Goal: Transaction & Acquisition: Purchase product/service

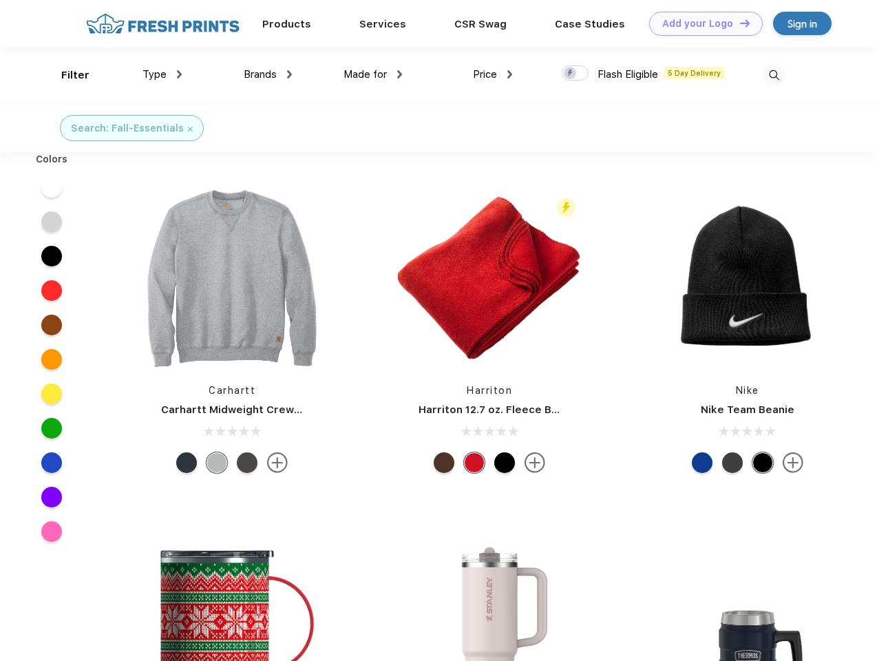
click at [701, 23] on link "Add your Logo Design Tool" at bounding box center [706, 24] width 114 height 24
click at [0, 0] on div "Design Tool" at bounding box center [0, 0] width 0 height 0
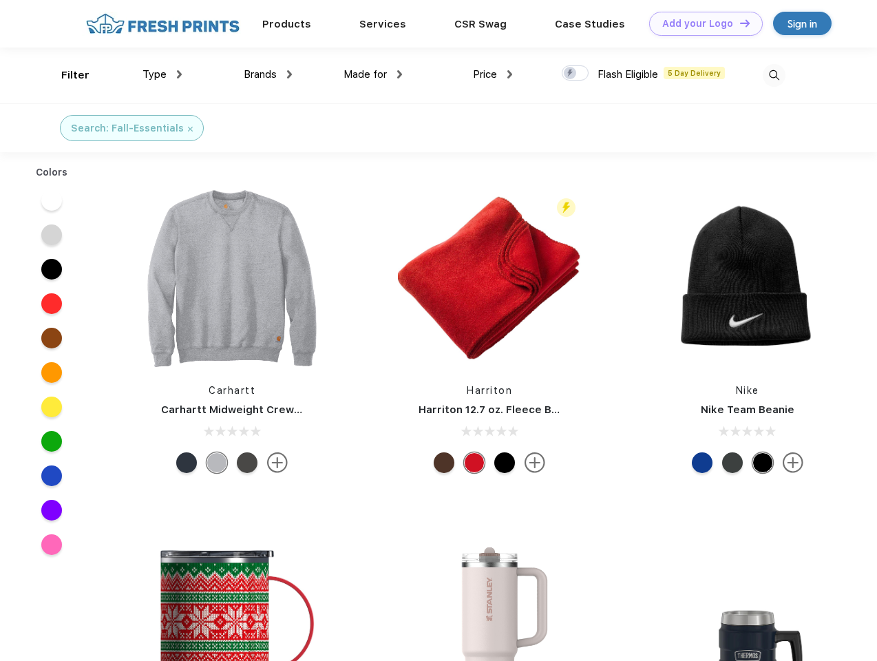
click at [739, 23] on link "Add your Logo Design Tool" at bounding box center [706, 24] width 114 height 24
click at [66, 75] on div "Filter" at bounding box center [75, 75] width 28 height 16
click at [162, 74] on span "Type" at bounding box center [155, 74] width 24 height 12
click at [268, 74] on span "Brands" at bounding box center [260, 74] width 33 height 12
click at [373, 74] on span "Made for" at bounding box center [365, 74] width 43 height 12
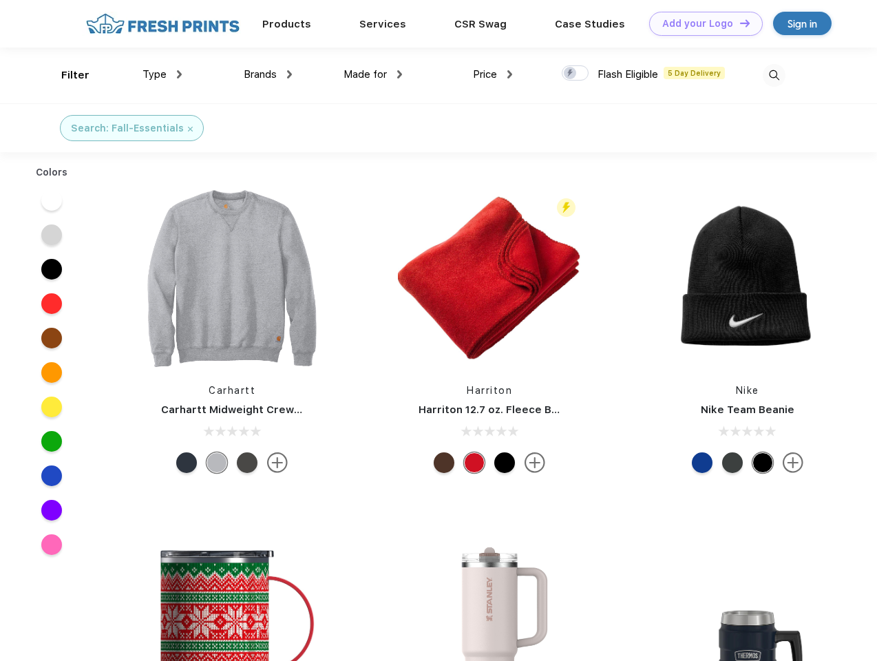
click at [493, 74] on span "Price" at bounding box center [485, 74] width 24 height 12
click at [576, 74] on div at bounding box center [575, 72] width 27 height 15
click at [571, 74] on input "checkbox" at bounding box center [566, 69] width 9 height 9
click at [774, 75] on img at bounding box center [774, 75] width 23 height 23
